Goal: Task Accomplishment & Management: Manage account settings

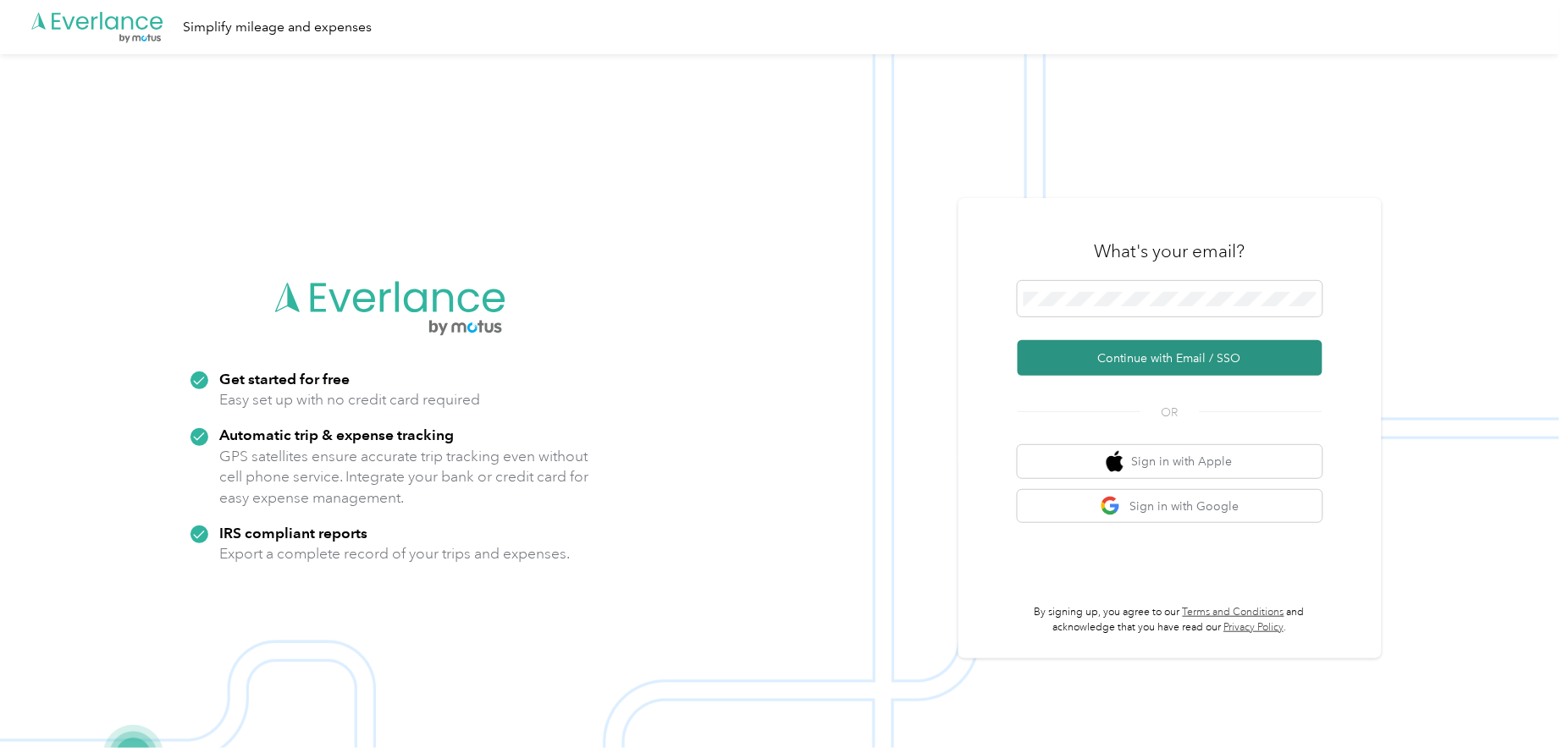
click at [1182, 352] on button "Continue with Email / SSO" at bounding box center [1170, 358] width 305 height 36
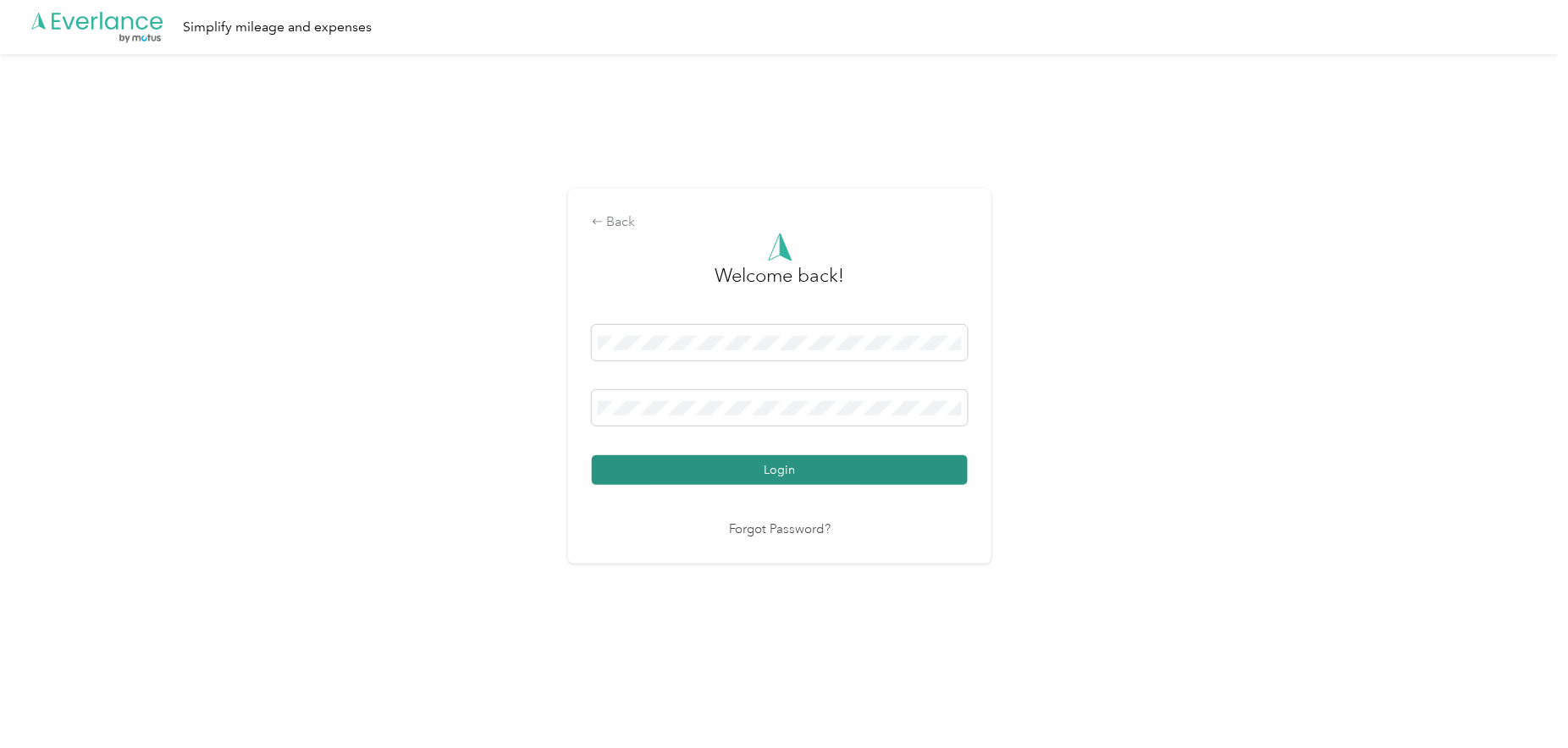
click at [726, 473] on button "Login" at bounding box center [780, 470] width 376 height 30
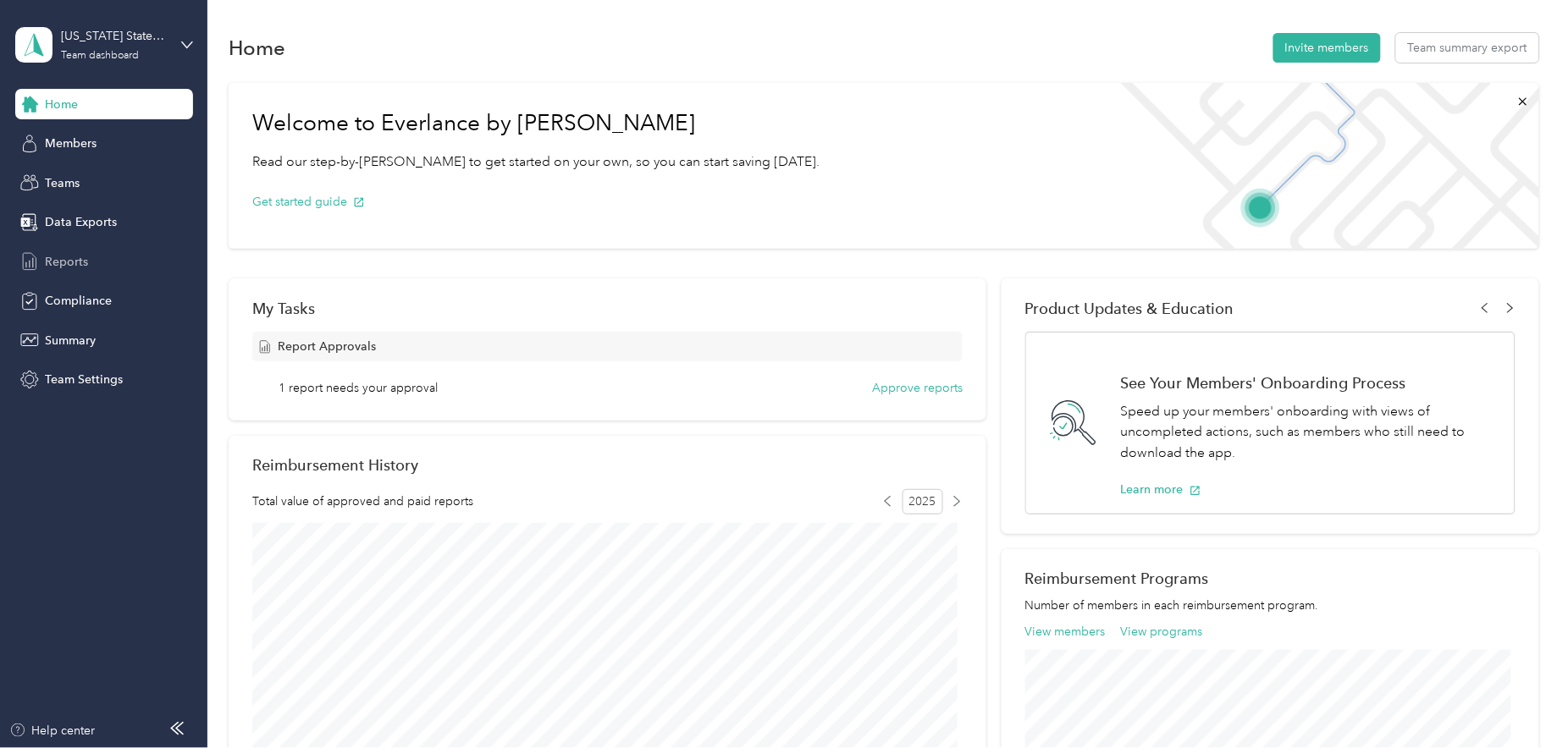
click at [74, 267] on span "Reports" at bounding box center [66, 262] width 43 height 18
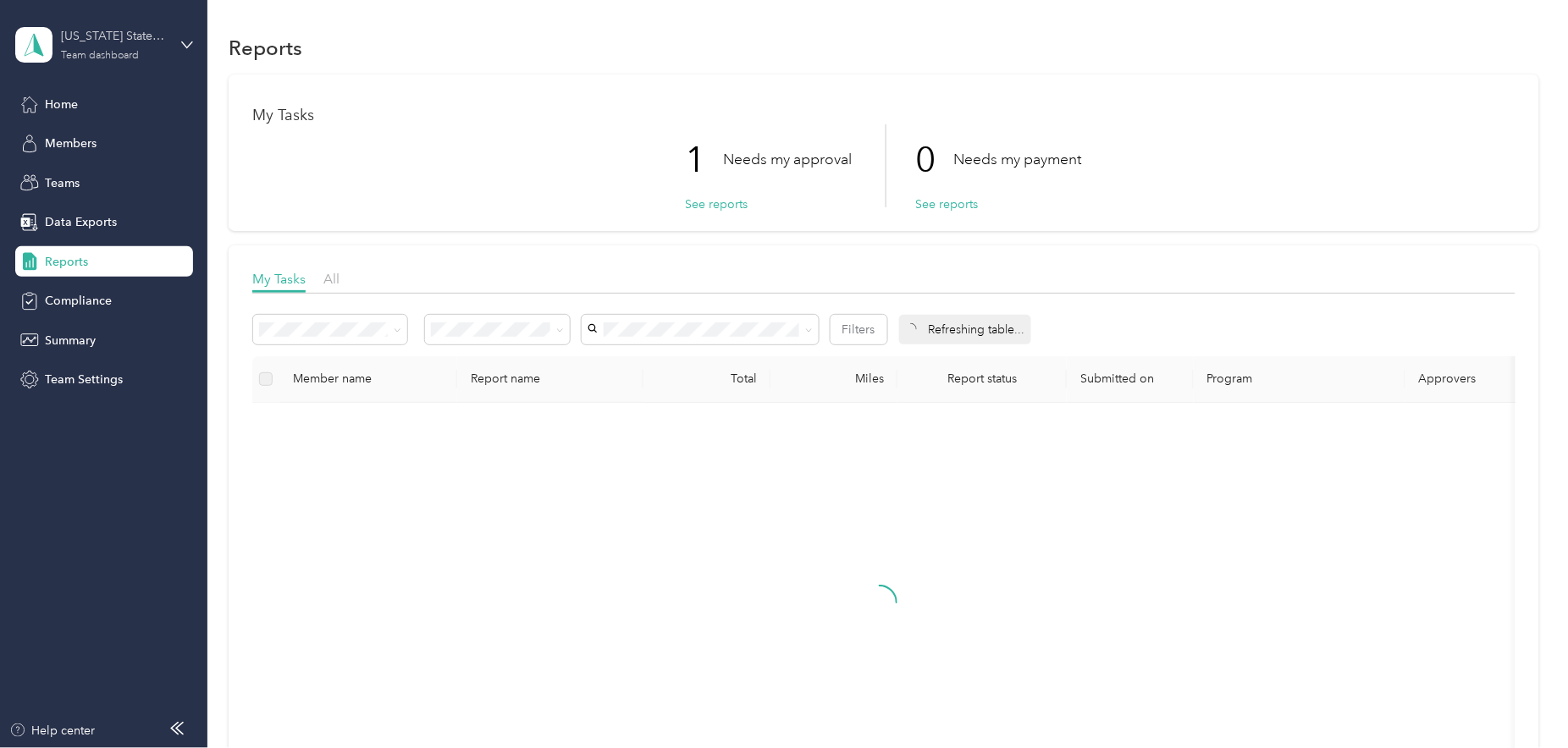
click at [116, 32] on div "[US_STATE] State Sales Team" at bounding box center [114, 36] width 106 height 18
click at [109, 185] on div "Team dashboard Personal dashboard Log out" at bounding box center [289, 178] width 524 height 107
click at [127, 45] on div "[US_STATE] State Sales Team Team dashboard" at bounding box center [114, 44] width 106 height 34
click at [113, 182] on div "Personal dashboard" at bounding box center [289, 170] width 524 height 30
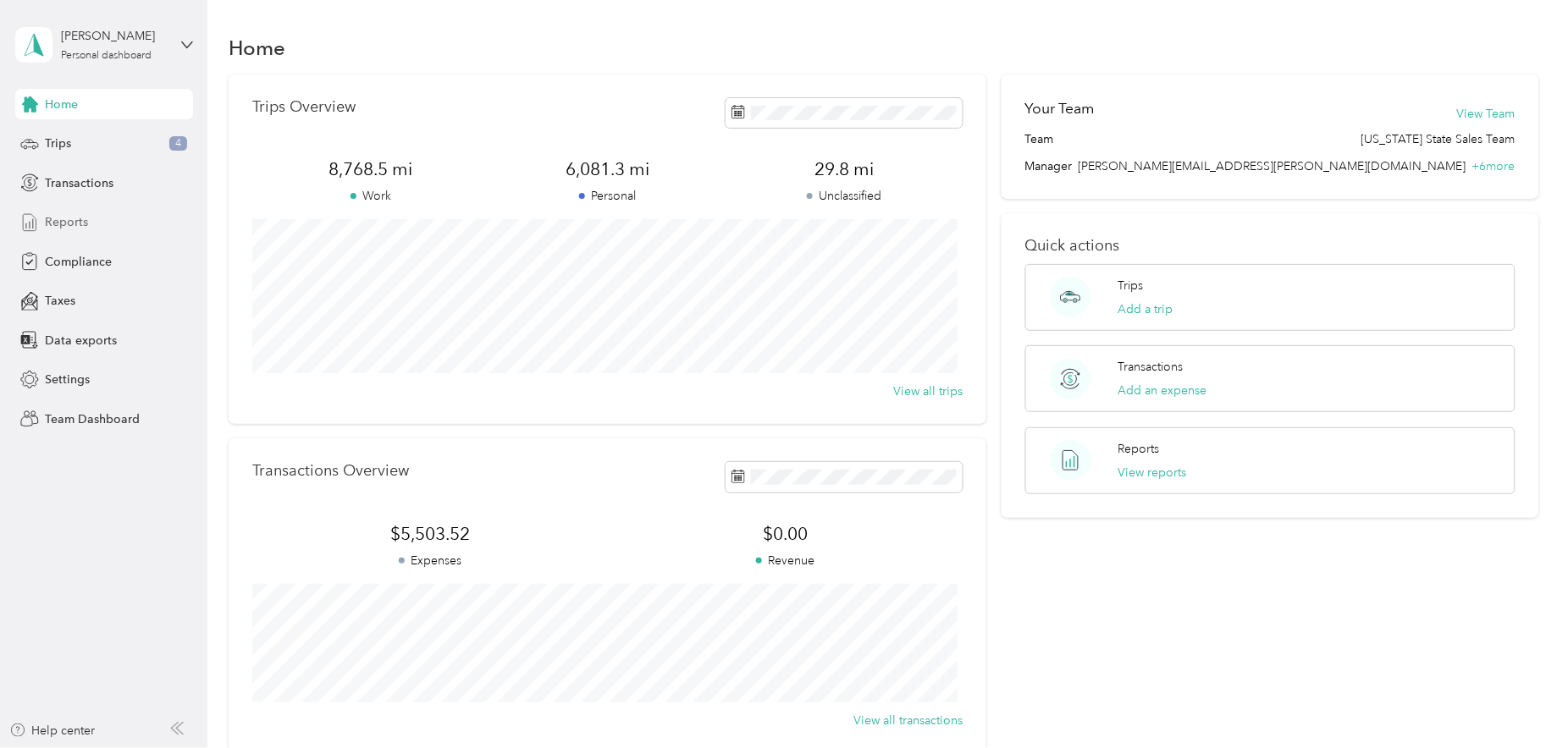
click at [69, 220] on span "Reports" at bounding box center [66, 222] width 43 height 18
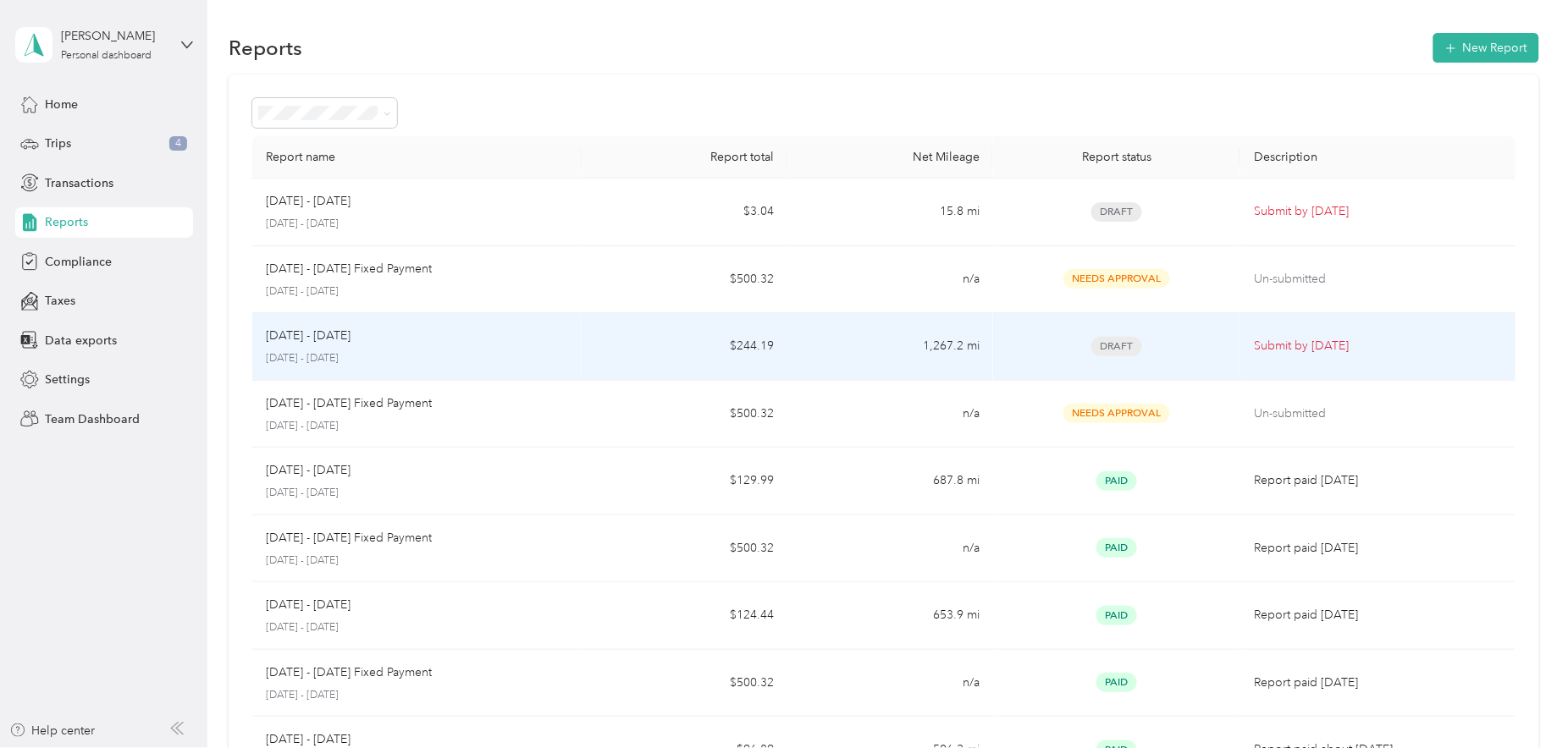
click at [652, 344] on td "$244.19" at bounding box center [684, 346] width 205 height 67
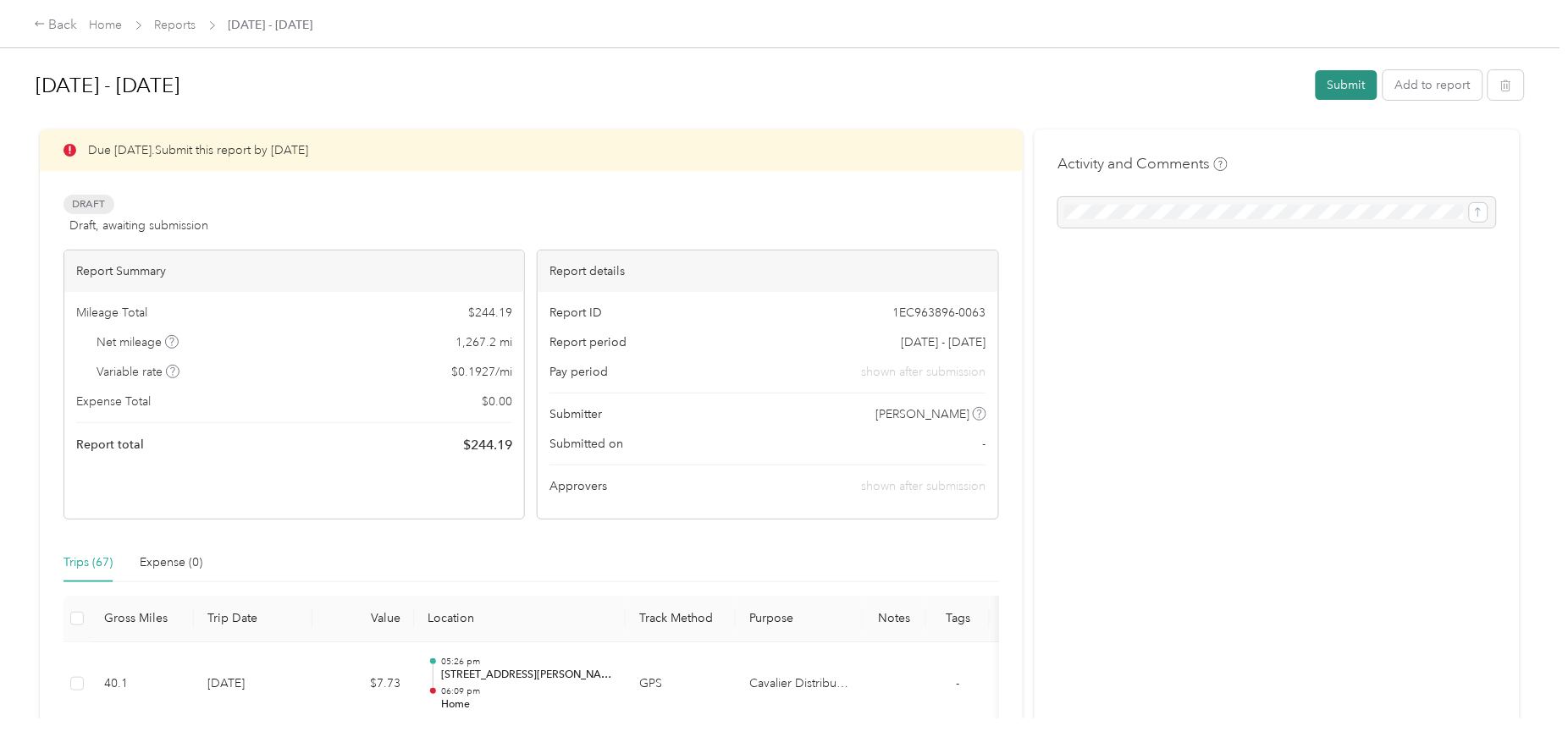
click at [1323, 83] on button "Submit" at bounding box center [1346, 84] width 62 height 30
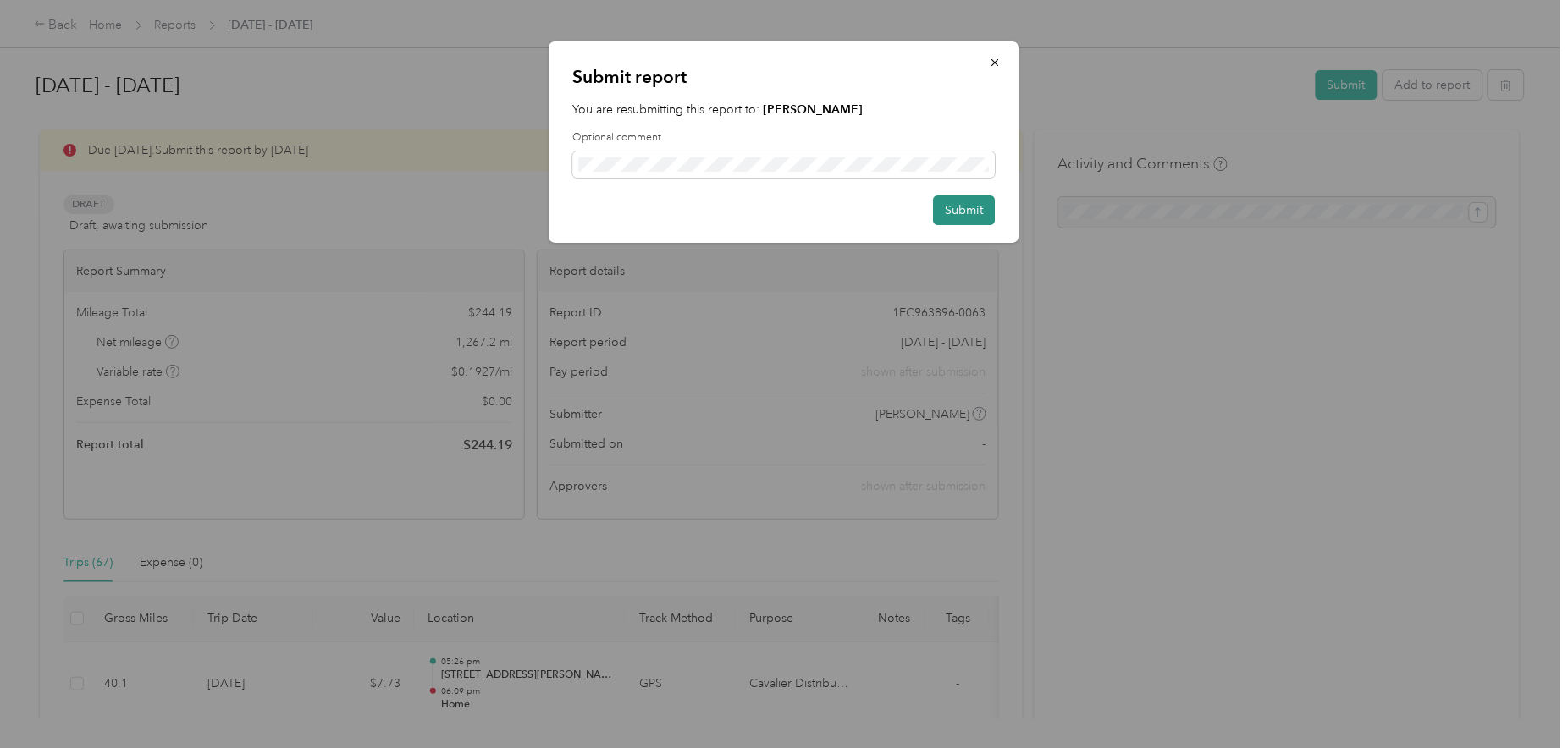
click at [958, 212] on button "Submit" at bounding box center [964, 210] width 62 height 30
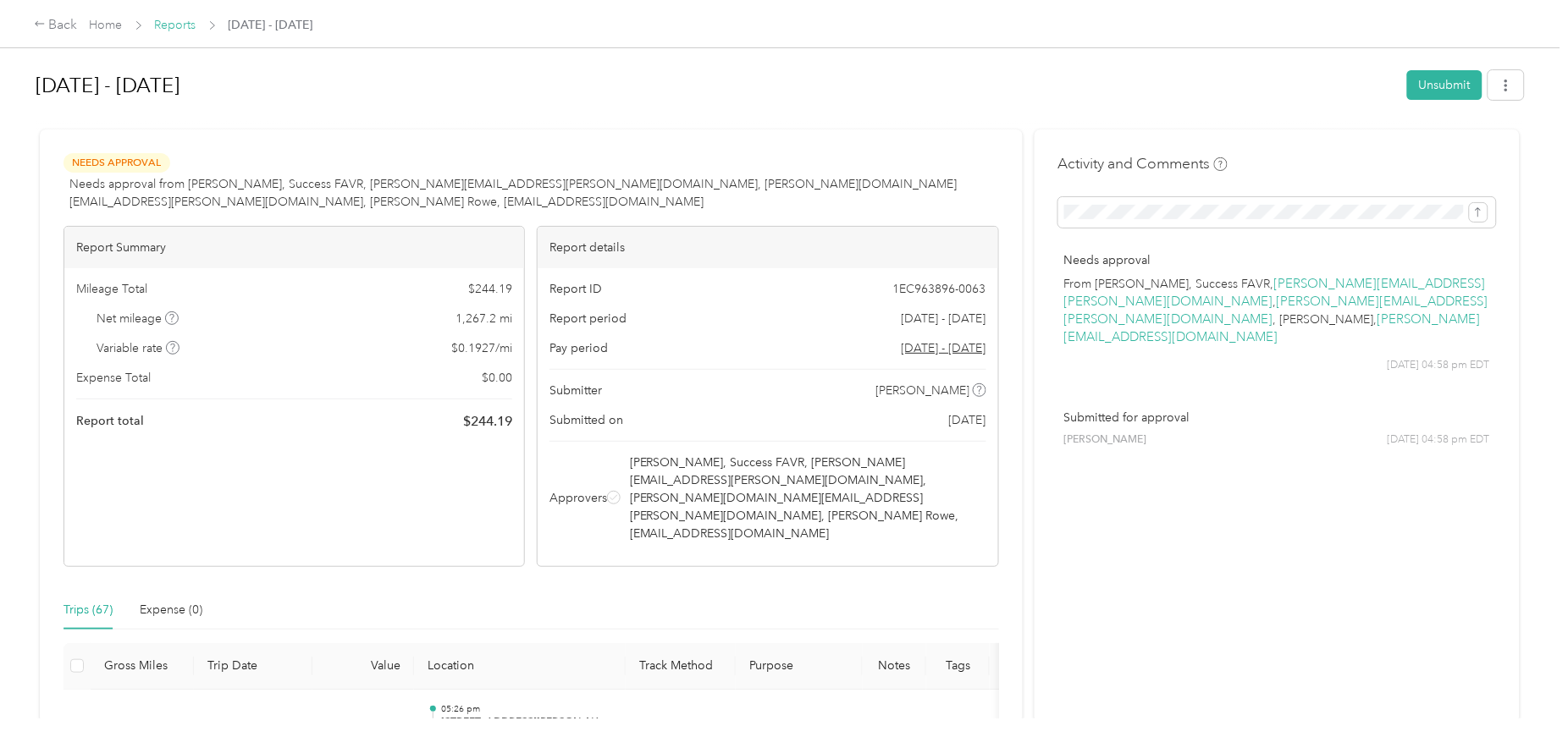
click at [181, 24] on link "Reports" at bounding box center [176, 25] width 41 height 14
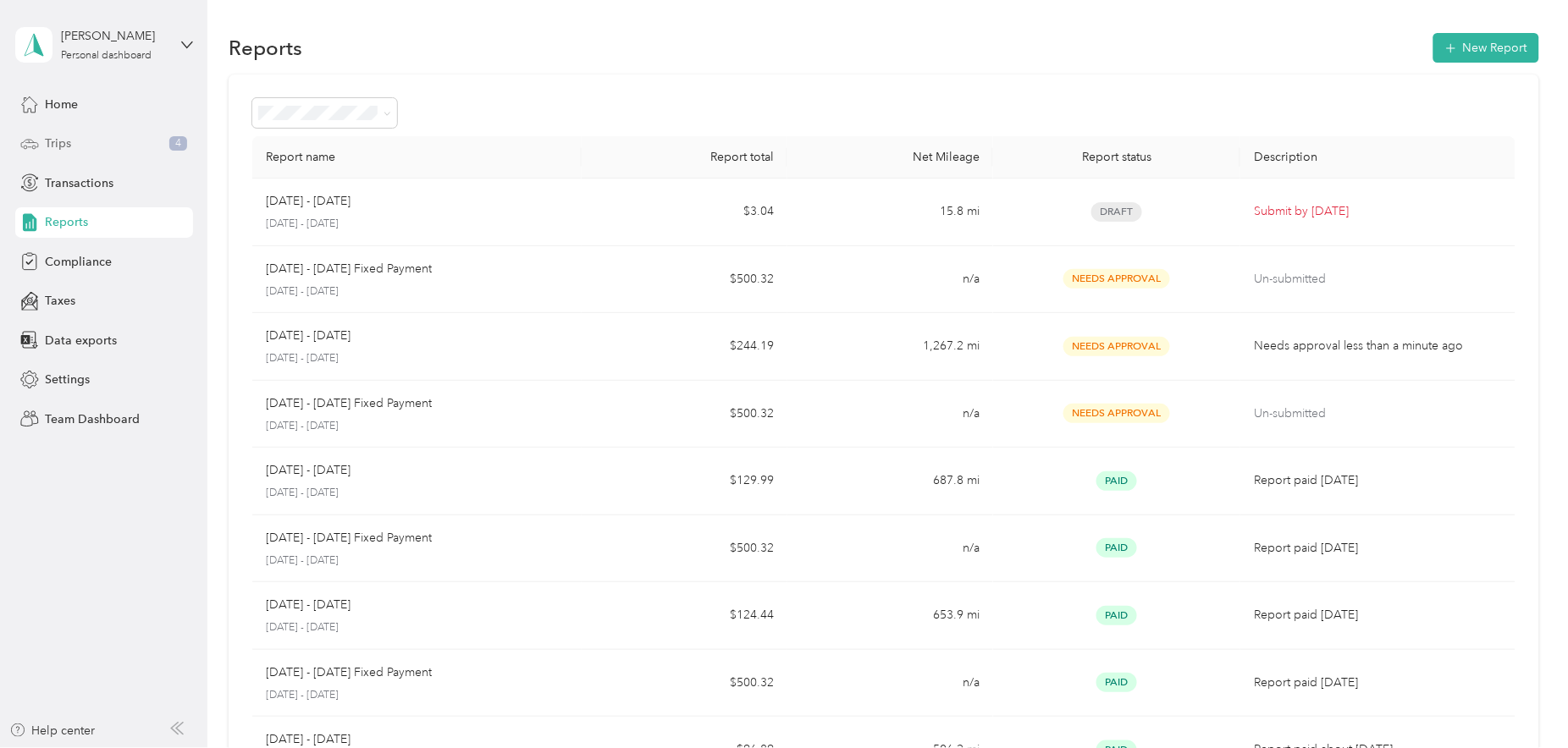
click at [52, 136] on span "Trips" at bounding box center [57, 144] width 26 height 18
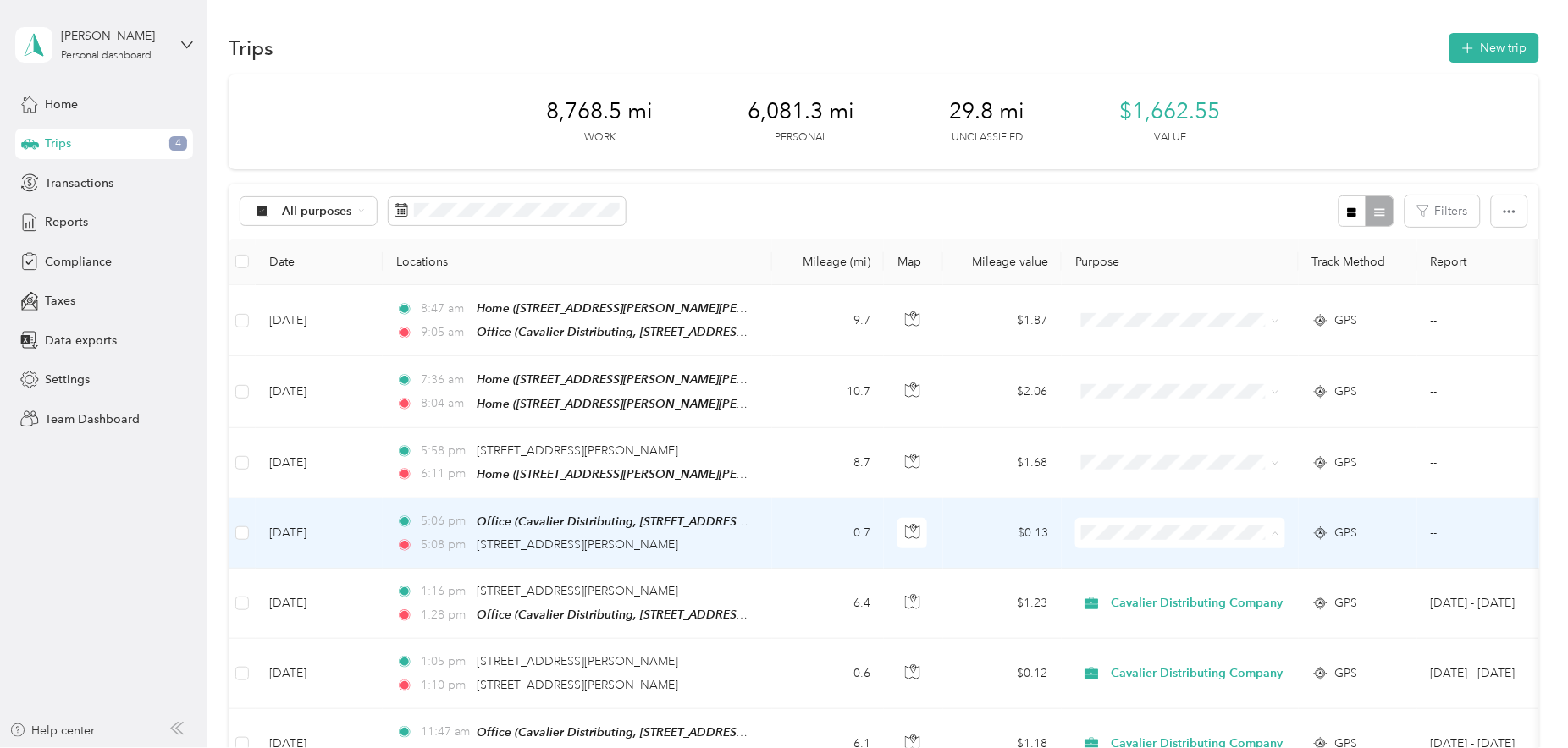
click at [1145, 561] on span "Cavalier Distributing Company" at bounding box center [1204, 566] width 172 height 18
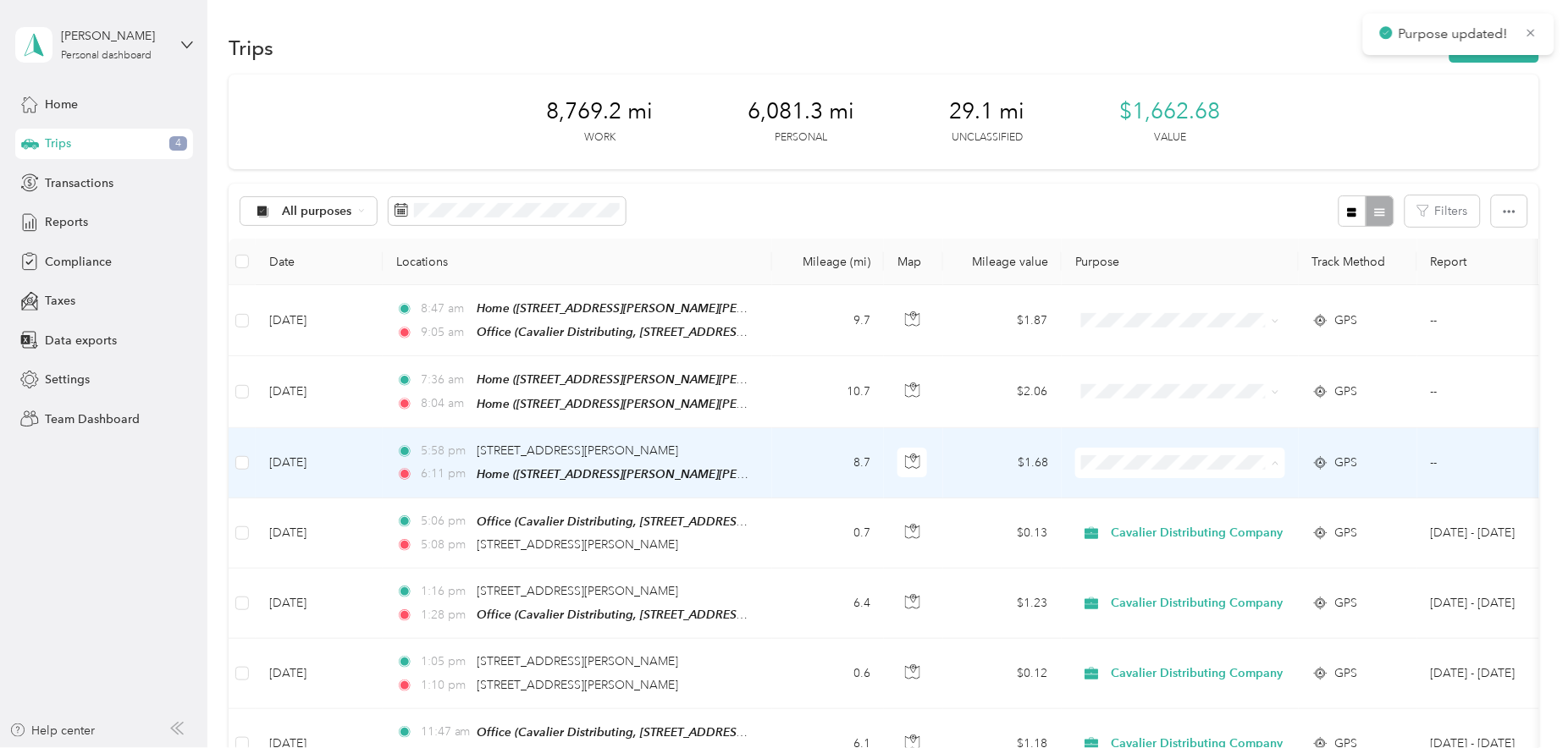
click at [1159, 493] on span "Cavalier Distributing Company" at bounding box center [1204, 495] width 172 height 18
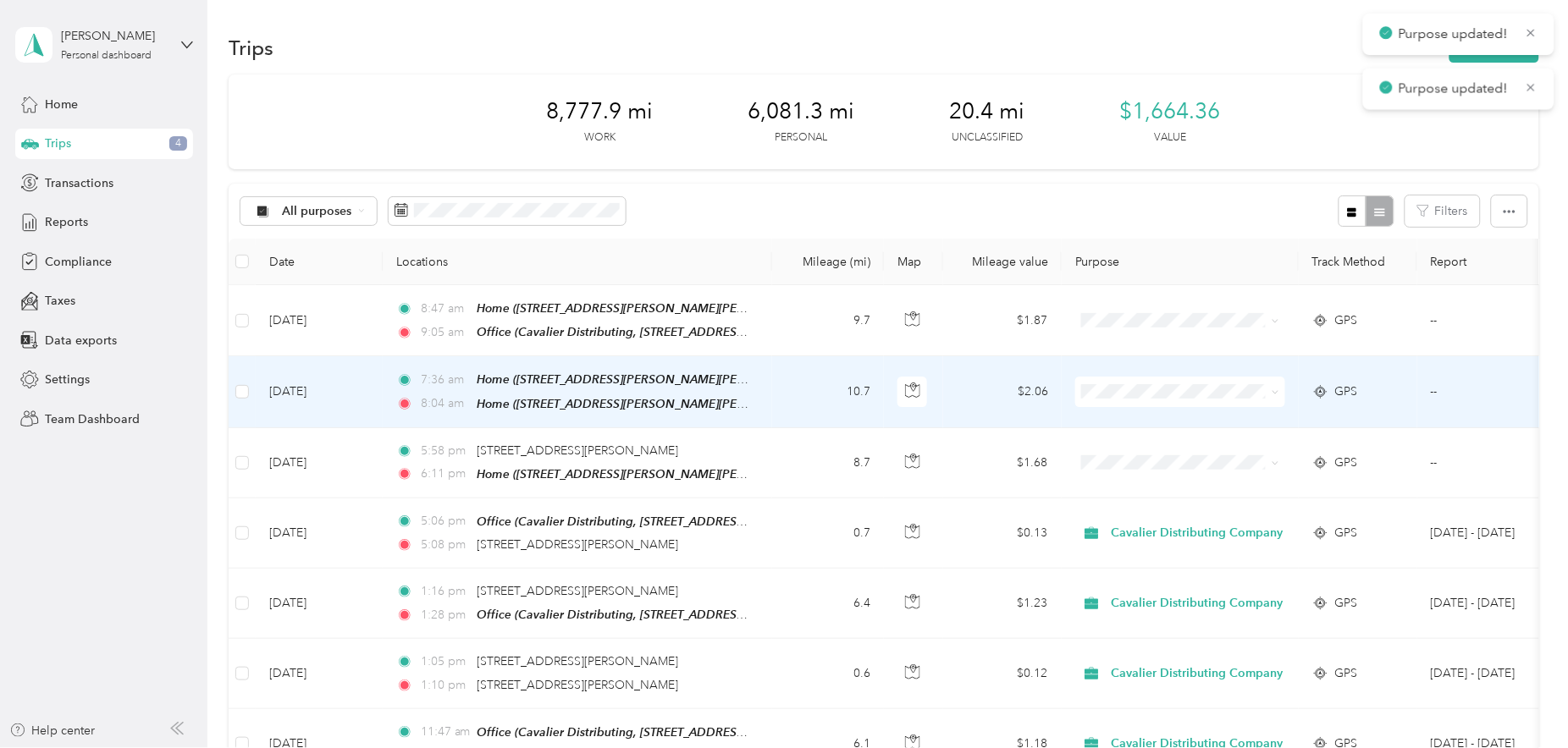
click at [1117, 383] on span at bounding box center [1180, 392] width 210 height 30
click at [1138, 453] on span "Personal" at bounding box center [1204, 453] width 172 height 18
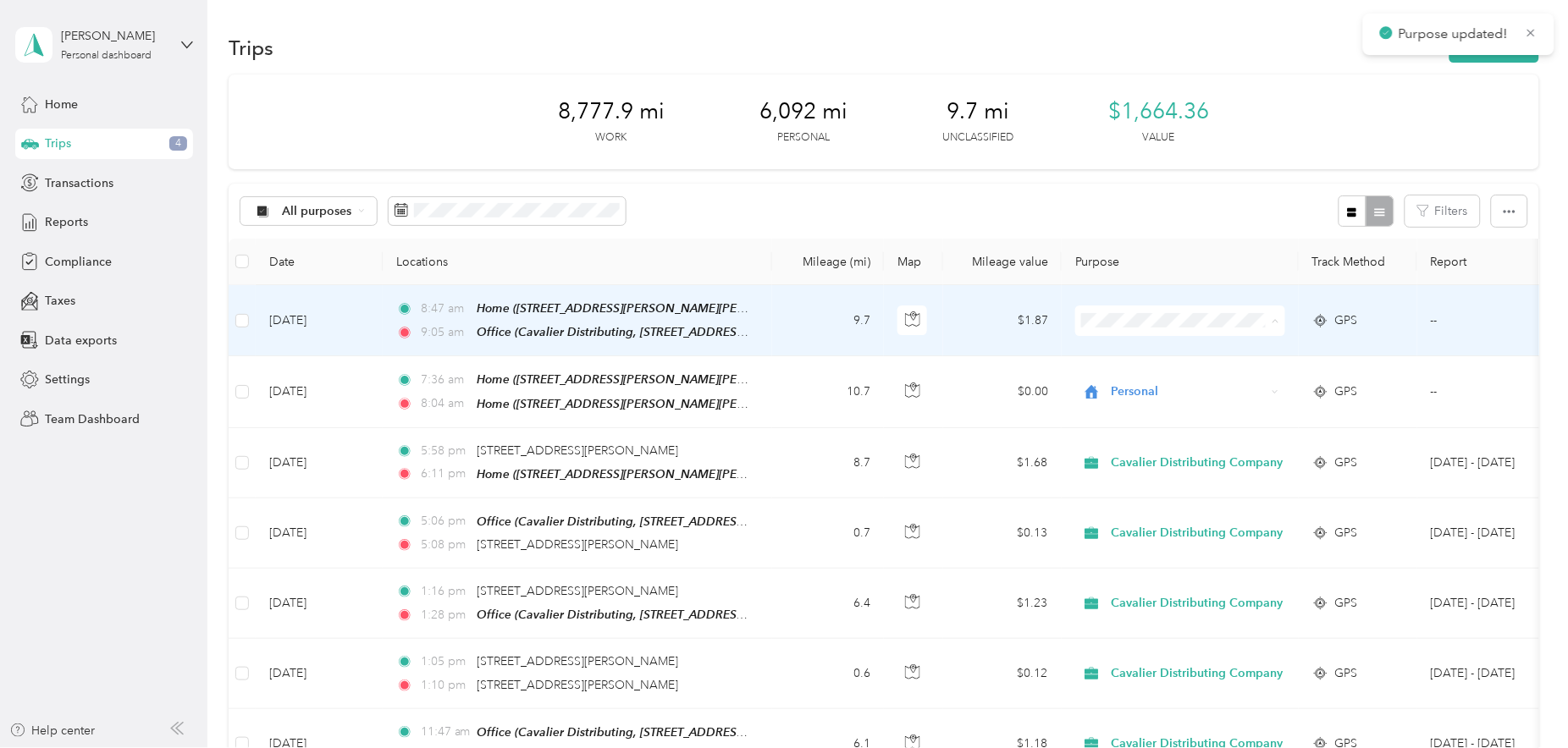
click at [1135, 344] on span "Cavalier Distributing Company" at bounding box center [1204, 352] width 172 height 18
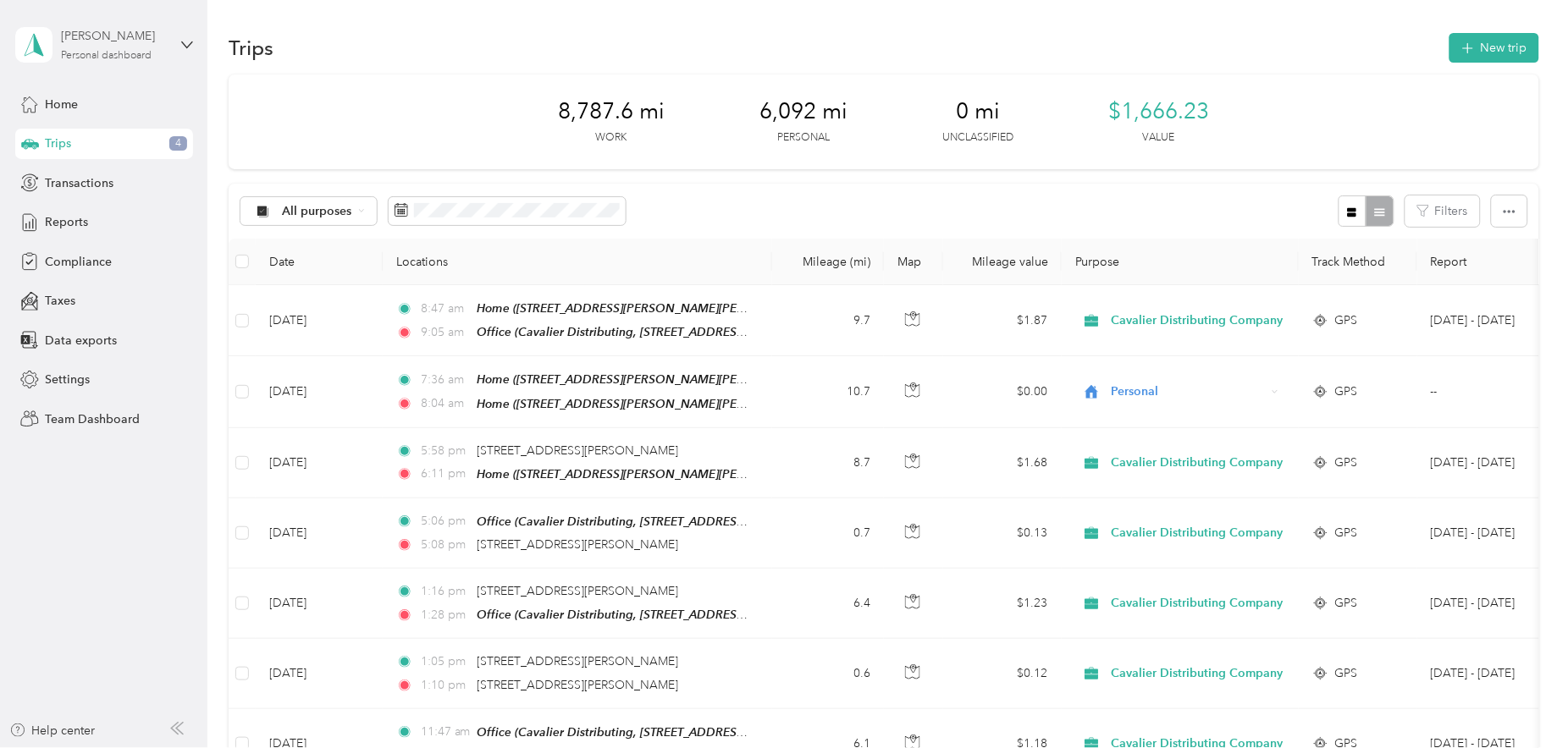
click at [141, 30] on div "[PERSON_NAME]" at bounding box center [114, 36] width 106 height 18
